Goal: Check status: Check status

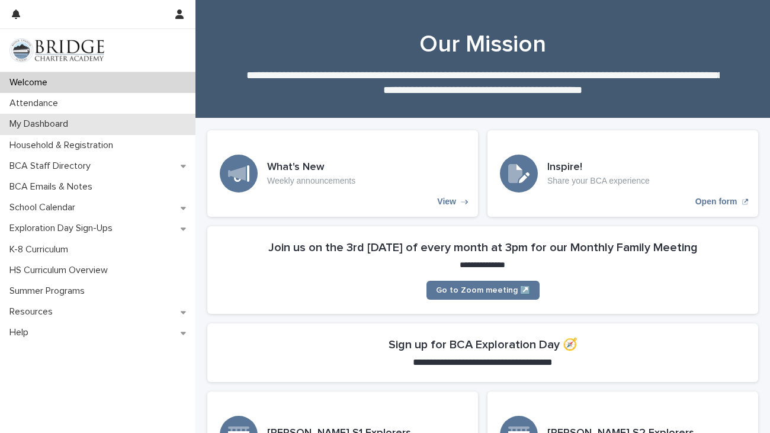
click at [124, 121] on div "My Dashboard" at bounding box center [97, 124] width 195 height 21
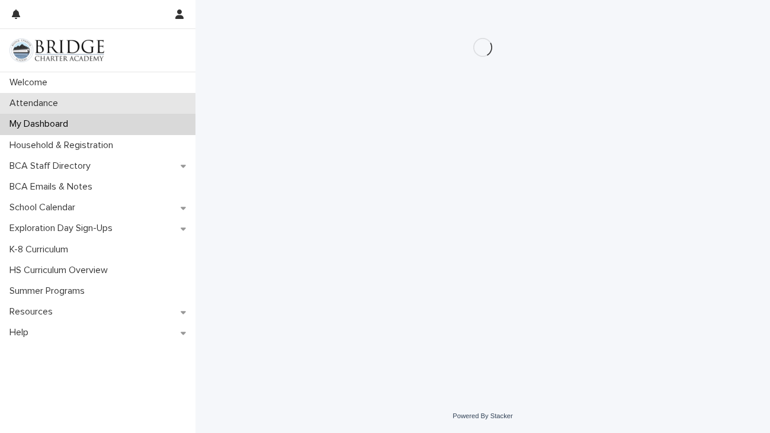
click at [94, 97] on div "Attendance" at bounding box center [97, 103] width 195 height 21
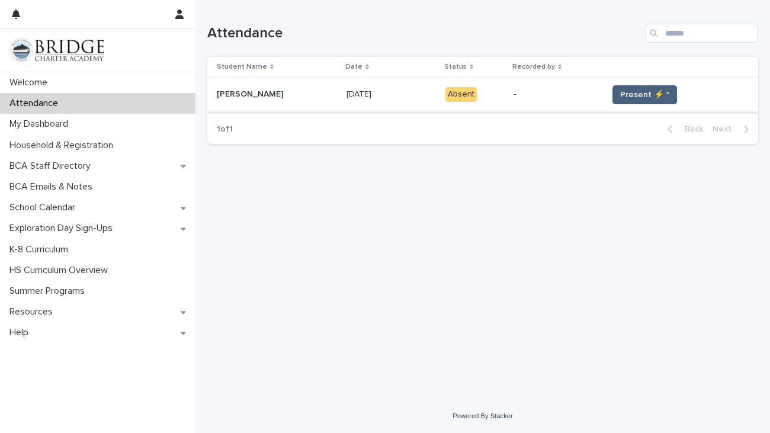
click at [631, 94] on span "Present ⚡ *" at bounding box center [644, 95] width 49 height 12
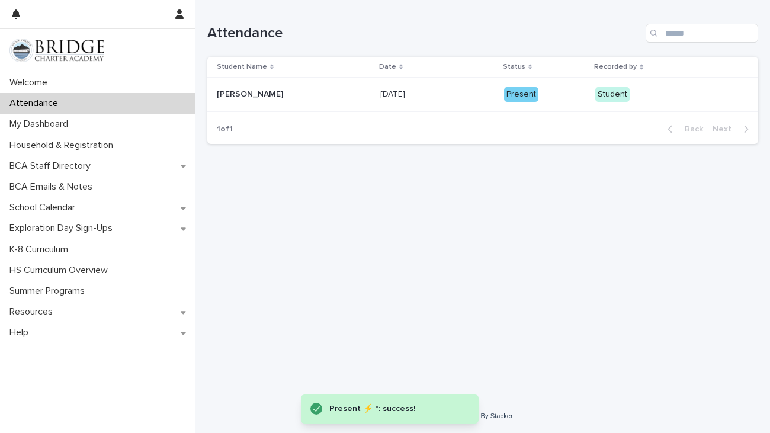
click at [613, 91] on div "Student" at bounding box center [612, 94] width 34 height 15
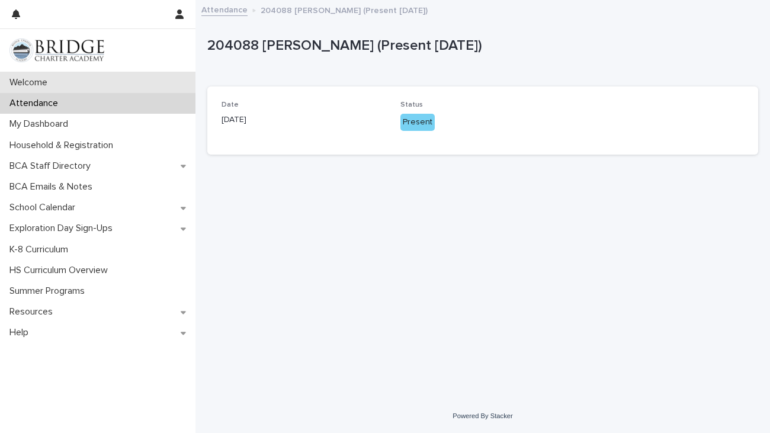
click at [98, 91] on div "Welcome" at bounding box center [97, 82] width 195 height 21
